Goal: Task Accomplishment & Management: Manage account settings

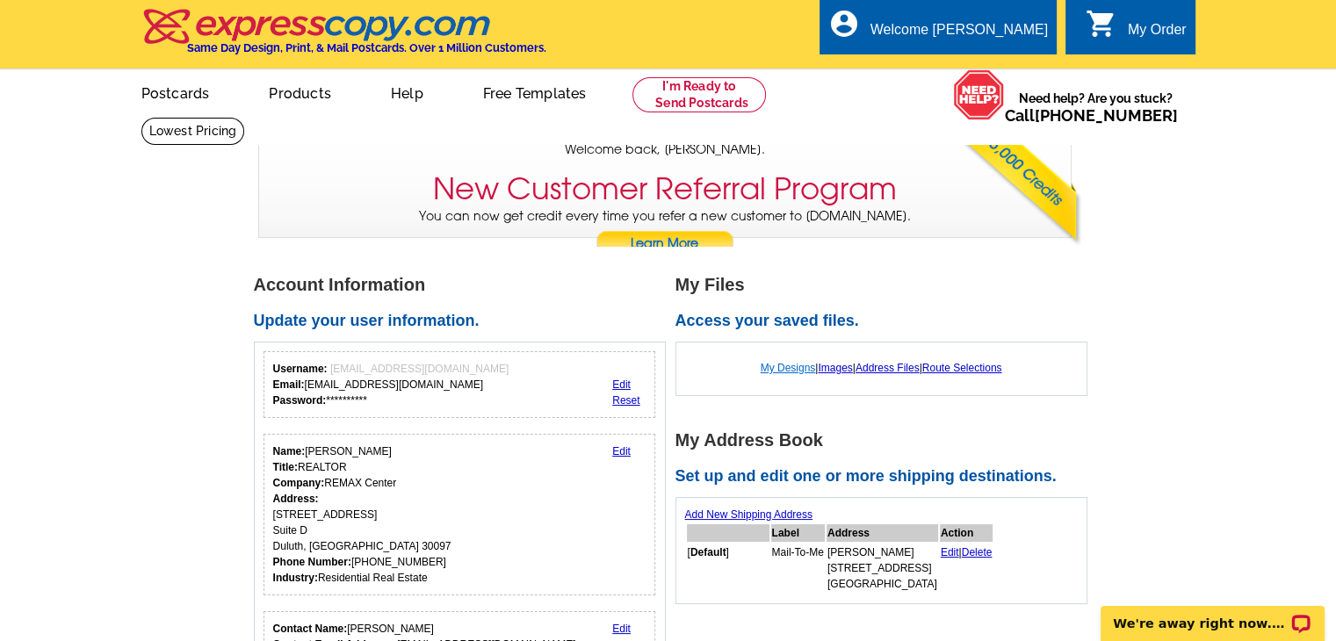
click at [782, 366] on link "My Designs" at bounding box center [788, 368] width 55 height 12
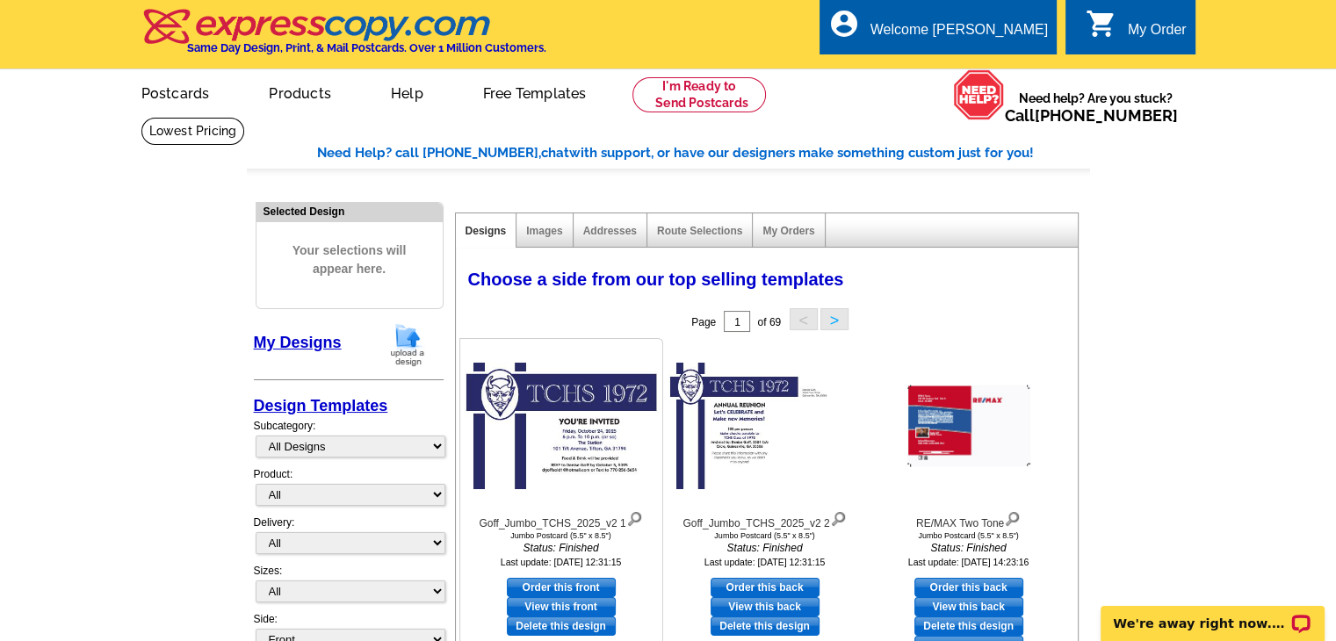
click at [576, 437] on img at bounding box center [561, 426] width 193 height 127
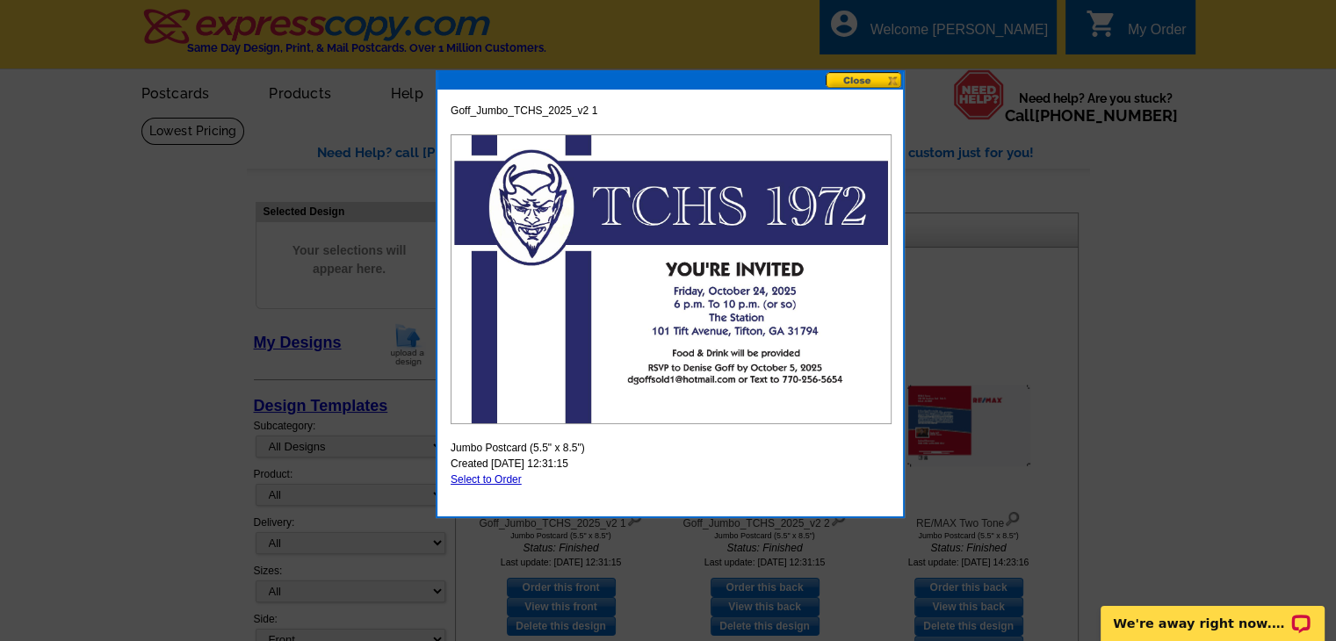
click at [857, 77] on button at bounding box center [864, 80] width 77 height 17
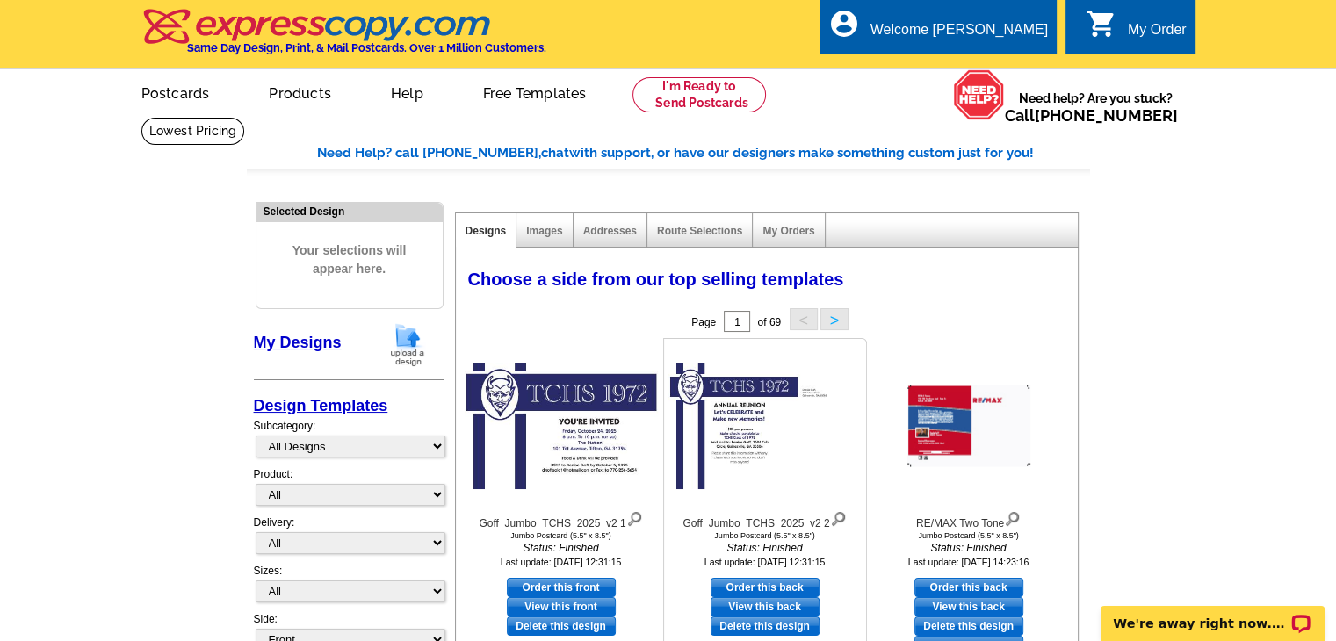
click at [786, 444] on img at bounding box center [765, 426] width 193 height 127
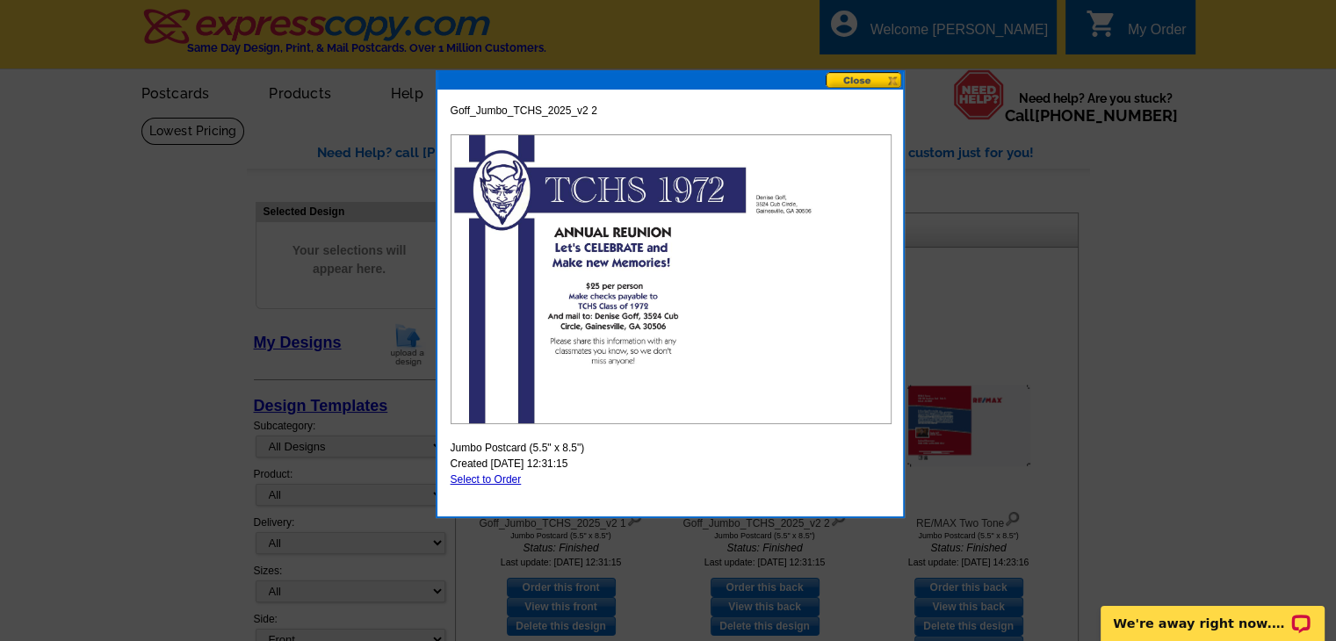
click at [863, 78] on button at bounding box center [864, 80] width 77 height 17
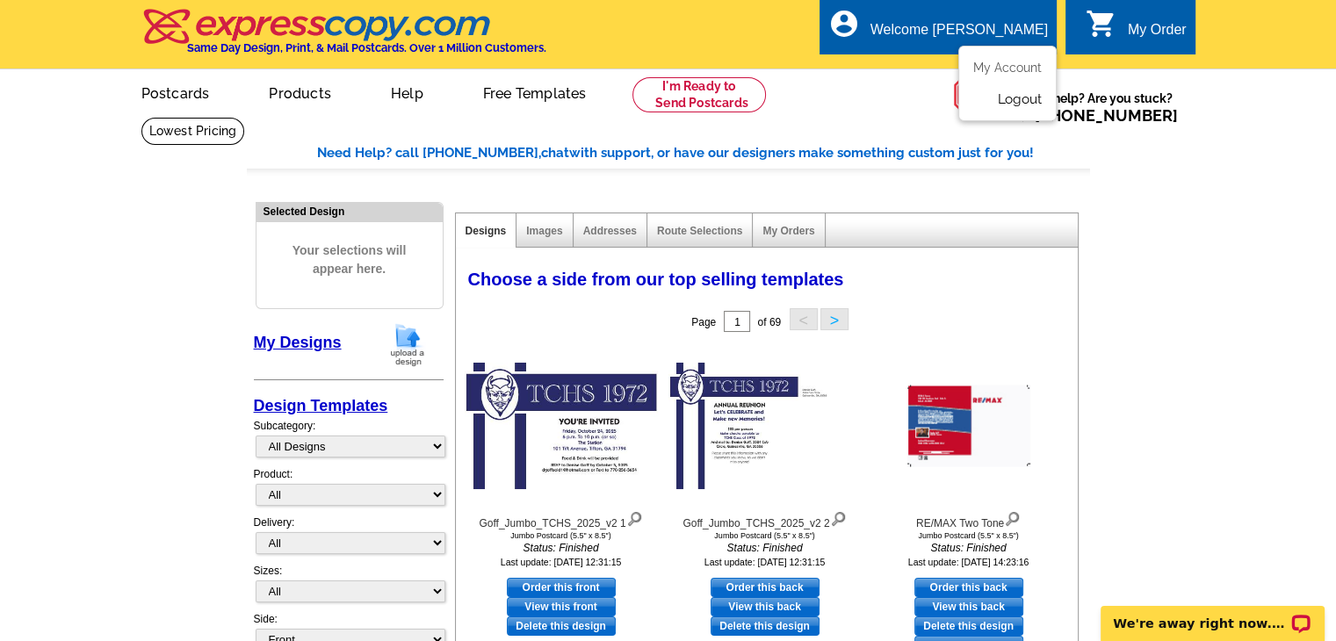
click at [1016, 99] on link "Logout" at bounding box center [1019, 99] width 45 height 16
